Goal: Check status: Check status

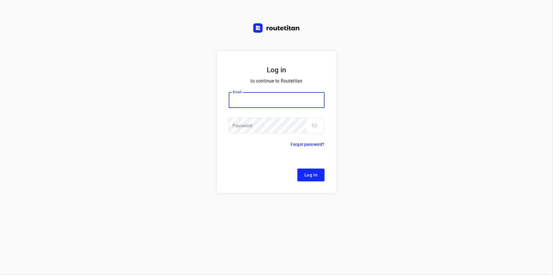
click at [256, 102] on input "email" at bounding box center [277, 100] width 96 height 16
type input "[EMAIL_ADDRESS][DOMAIN_NAME]"
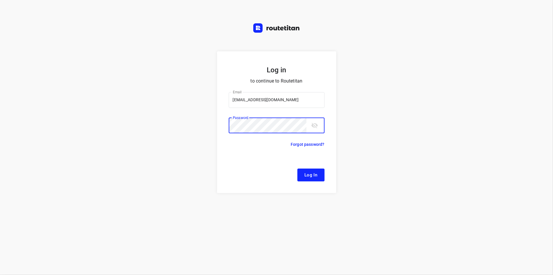
click at [223, 124] on form "Log in to continue to Routetitan Email [EMAIL_ADDRESS][DOMAIN_NAME] Email ​ Pas…" at bounding box center [276, 122] width 119 height 142
click at [312, 126] on icon "toggle password visibility" at bounding box center [314, 126] width 6 height 6
click at [347, 127] on div "Log in to continue to Routetitan Email [EMAIL_ADDRESS][DOMAIN_NAME] Email ​ Pas…" at bounding box center [276, 163] width 553 height 224
click at [314, 172] on span "Log In" at bounding box center [310, 175] width 13 height 8
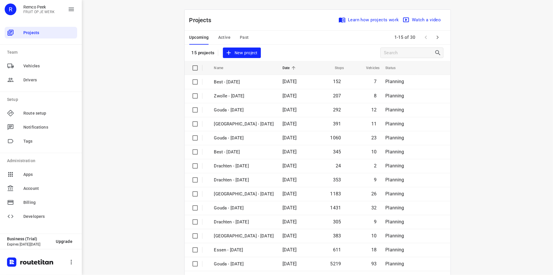
click at [163, 88] on div "i © 2025 Routetitan , © Stadia Maps , © OpenMapTiles © OpenStreetMap contributo…" at bounding box center [317, 137] width 471 height 275
click at [243, 37] on span "Past" at bounding box center [244, 37] width 9 height 7
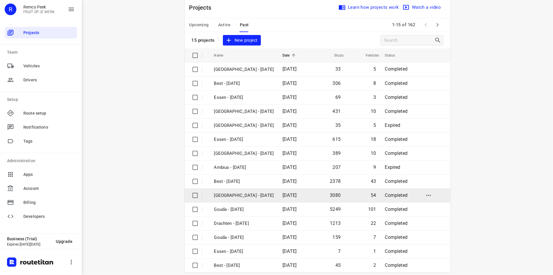
scroll to position [20, 0]
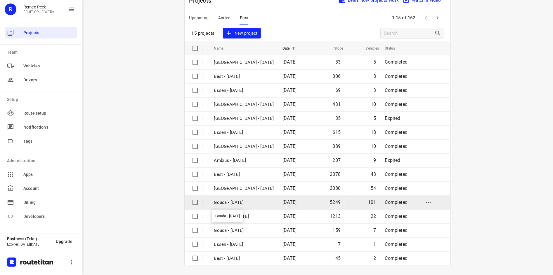
click at [252, 203] on p "Gouda - [DATE]" at bounding box center [244, 202] width 60 height 7
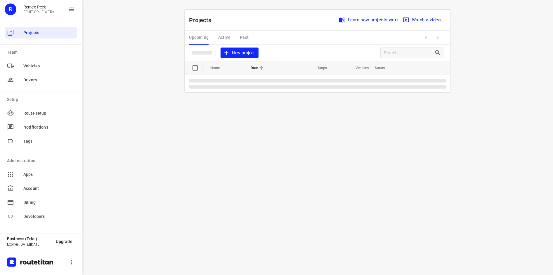
click at [244, 37] on div "Upcoming Active Past" at bounding box center [223, 38] width 69 height 14
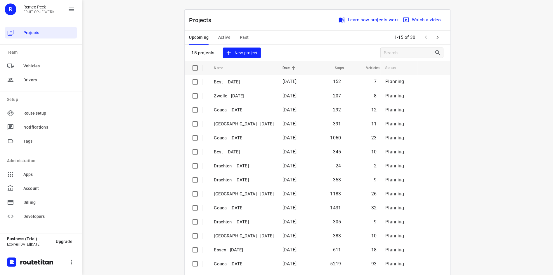
click at [249, 38] on div "Upcoming Active Past" at bounding box center [223, 38] width 69 height 14
click at [243, 35] on span "Past" at bounding box center [244, 37] width 9 height 7
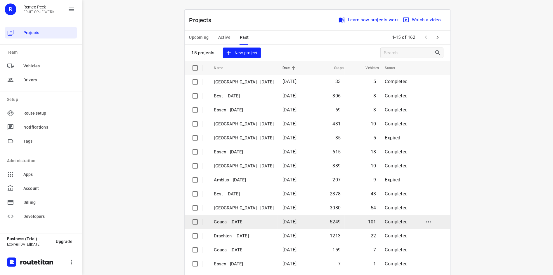
click at [246, 223] on p "Gouda - [DATE]" at bounding box center [244, 222] width 60 height 7
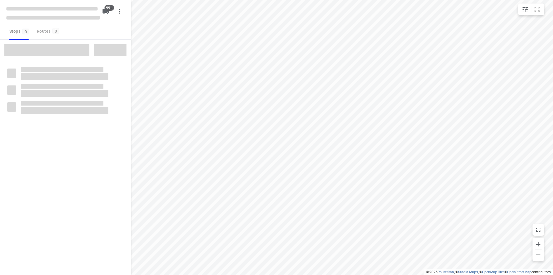
checkbox input "true"
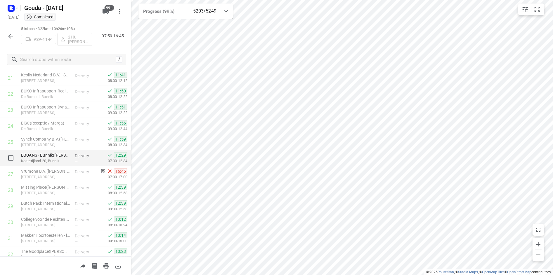
scroll to position [321, 0]
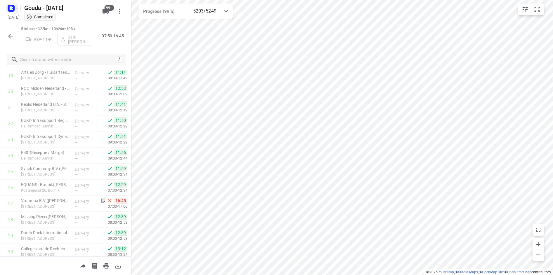
click at [16, 9] on icon "button" at bounding box center [17, 8] width 5 height 5
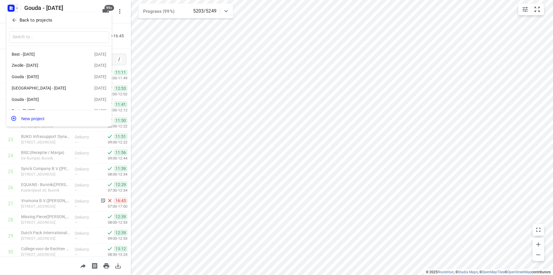
click at [71, 203] on div at bounding box center [276, 137] width 553 height 275
